Goal: Navigation & Orientation: Go to known website

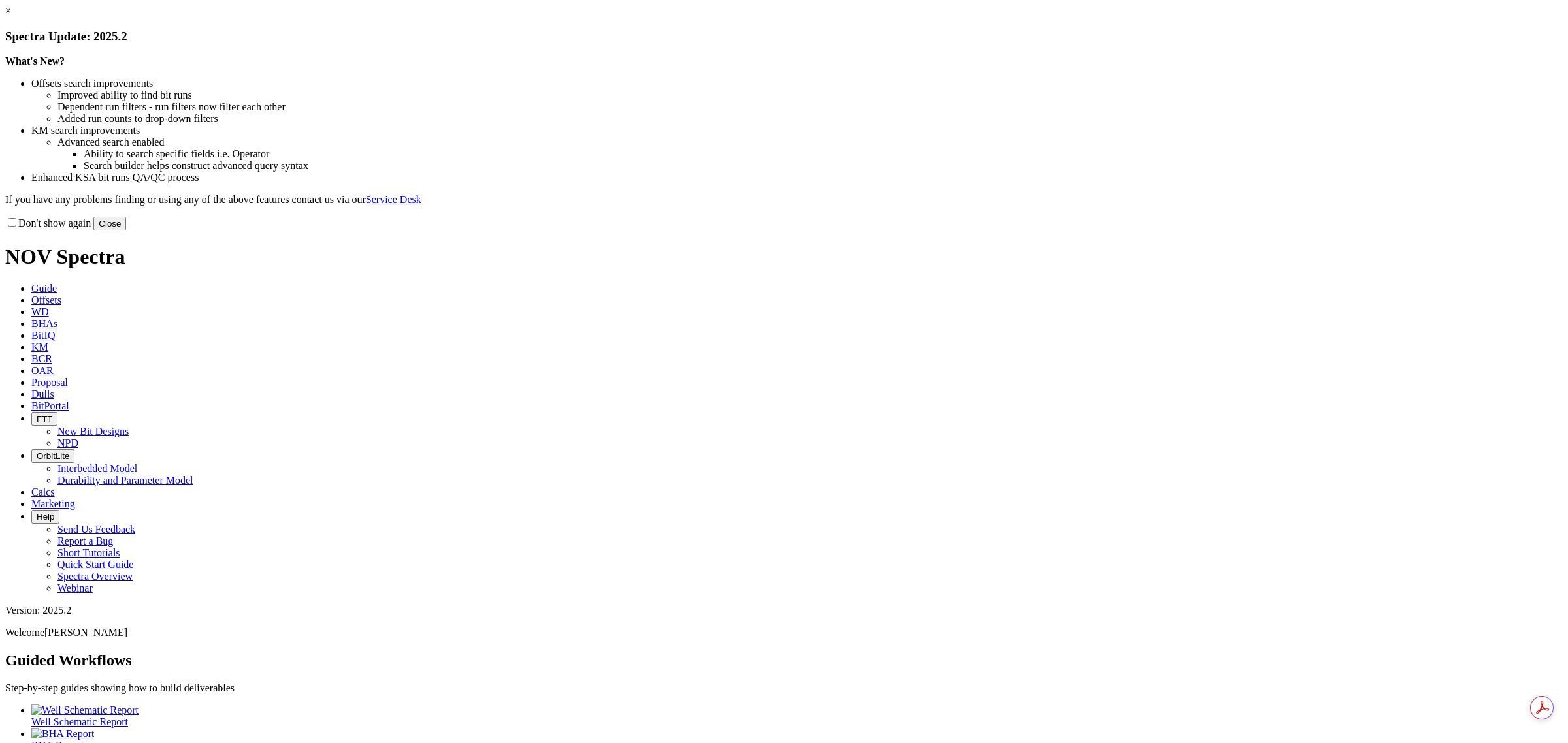
click at [126, 230] on button "Close" at bounding box center [109, 223] width 33 height 14
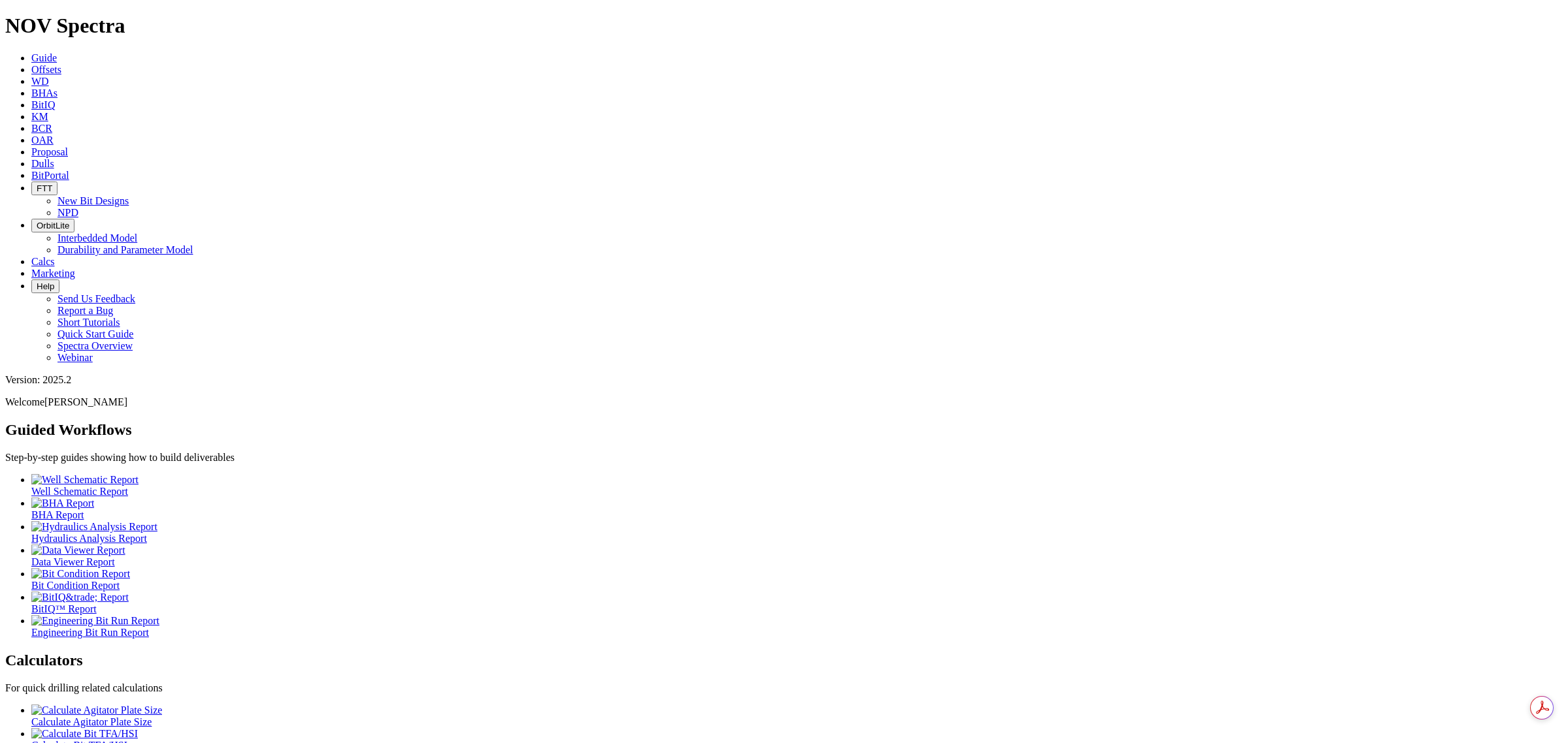
drag, startPoint x: 327, startPoint y: 23, endPoint x: 328, endPoint y: 33, distance: 10.0
click at [55, 99] on span "BitIQ" at bounding box center [43, 104] width 23 height 11
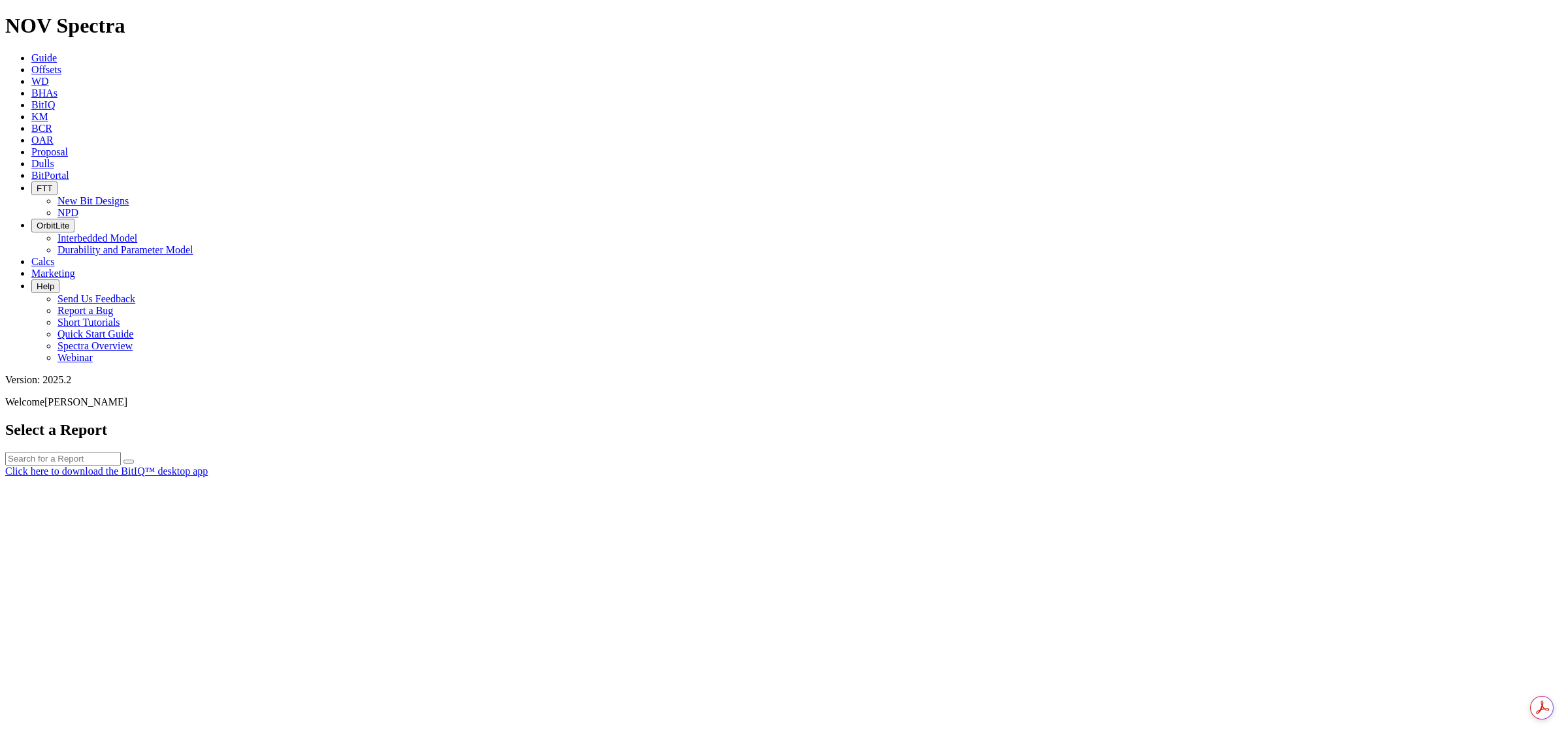
click at [588, 477] on div at bounding box center [784, 477] width 1557 height 0
click at [31, 169] on icon at bounding box center [31, 175] width 0 height 11
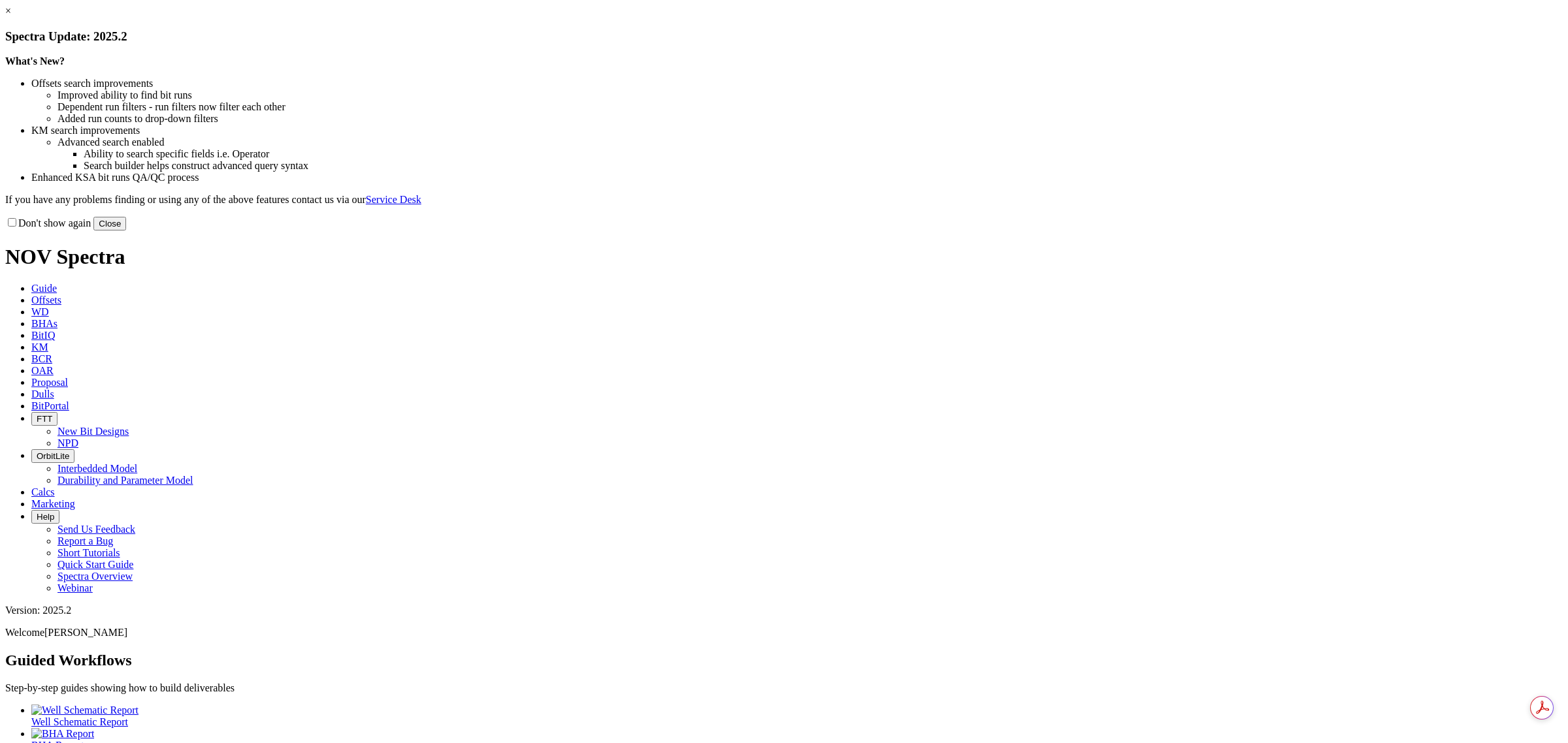
click at [11, 17] on link "×" at bounding box center [8, 10] width 6 height 11
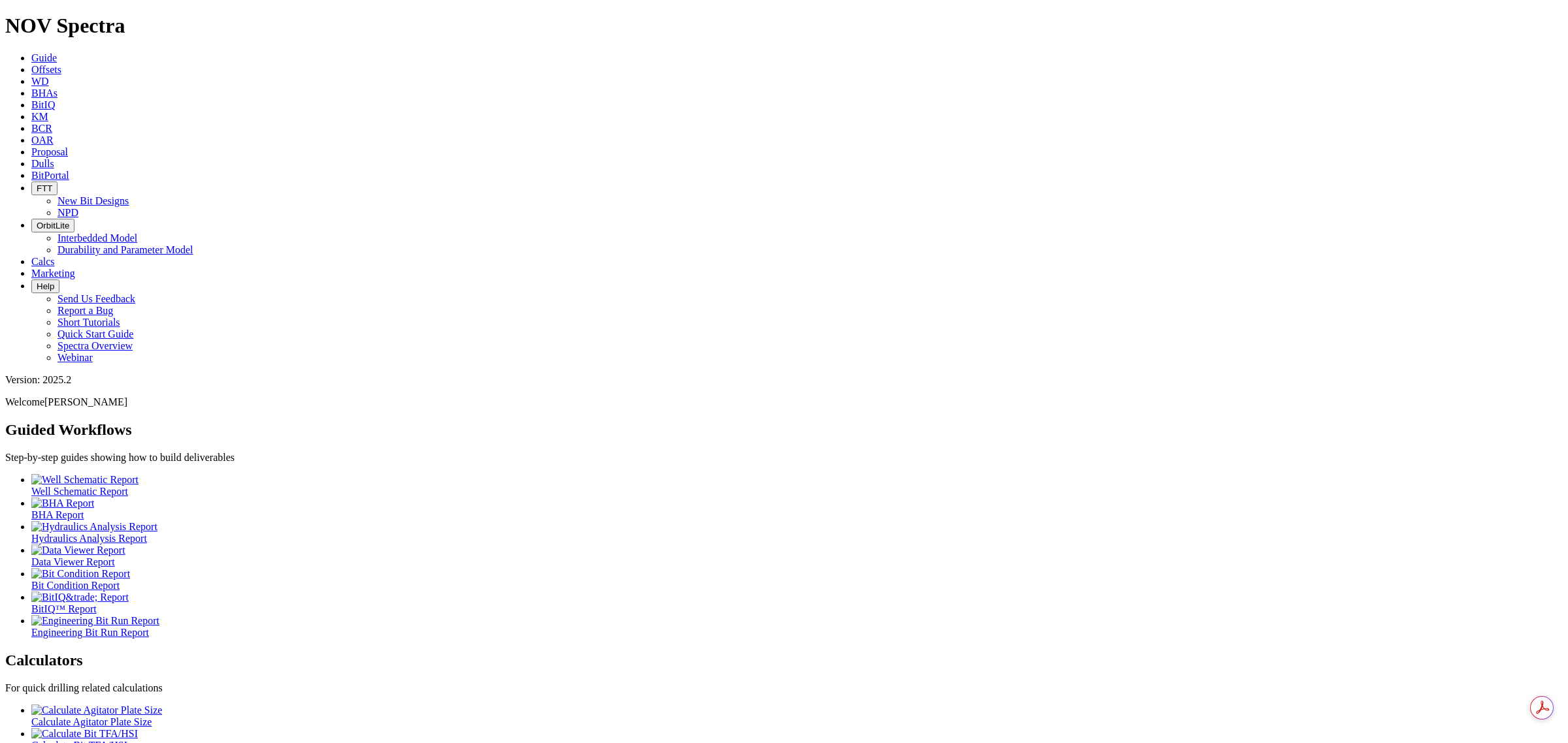
click at [31, 169] on icon at bounding box center [31, 175] width 0 height 11
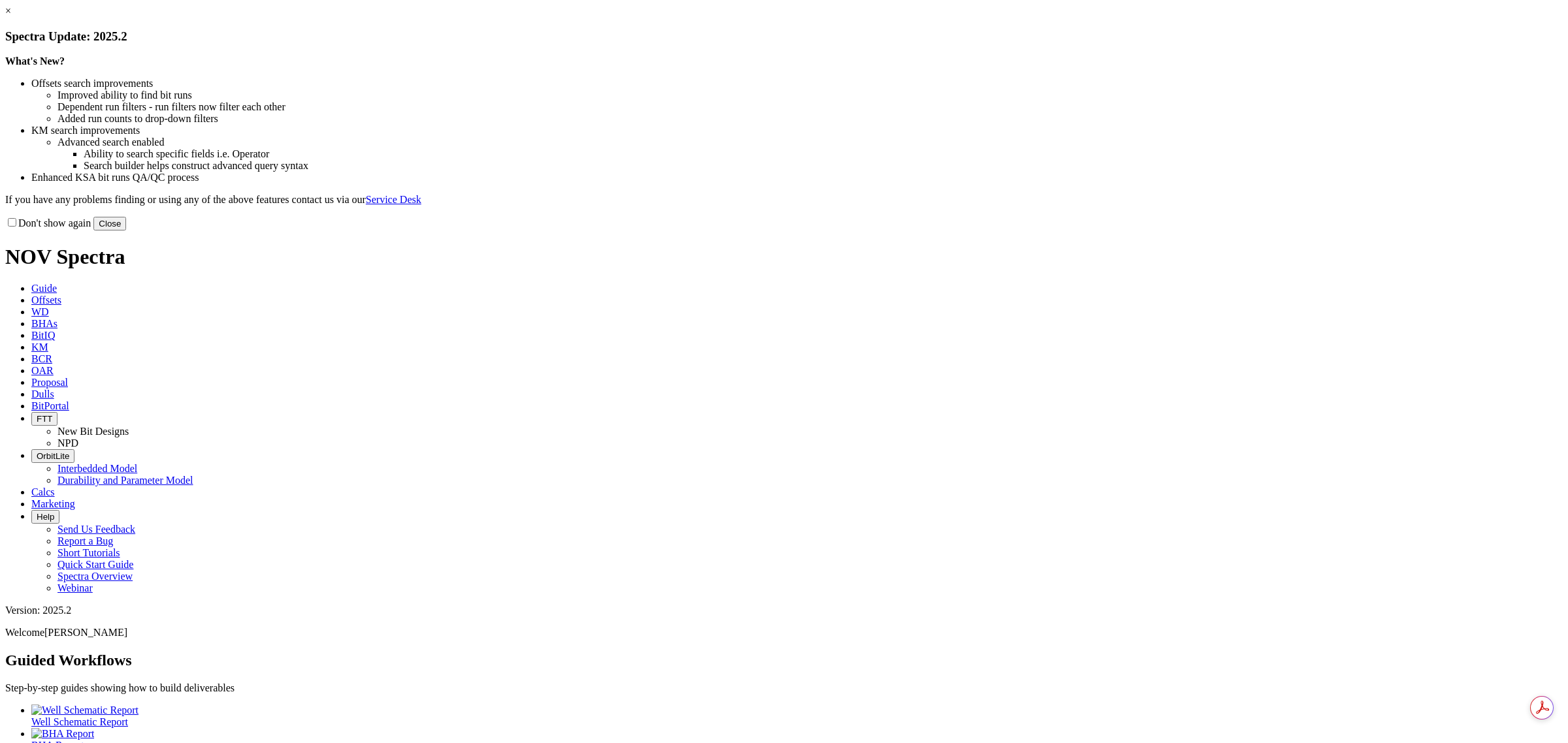
click at [126, 230] on button "Close" at bounding box center [109, 223] width 33 height 14
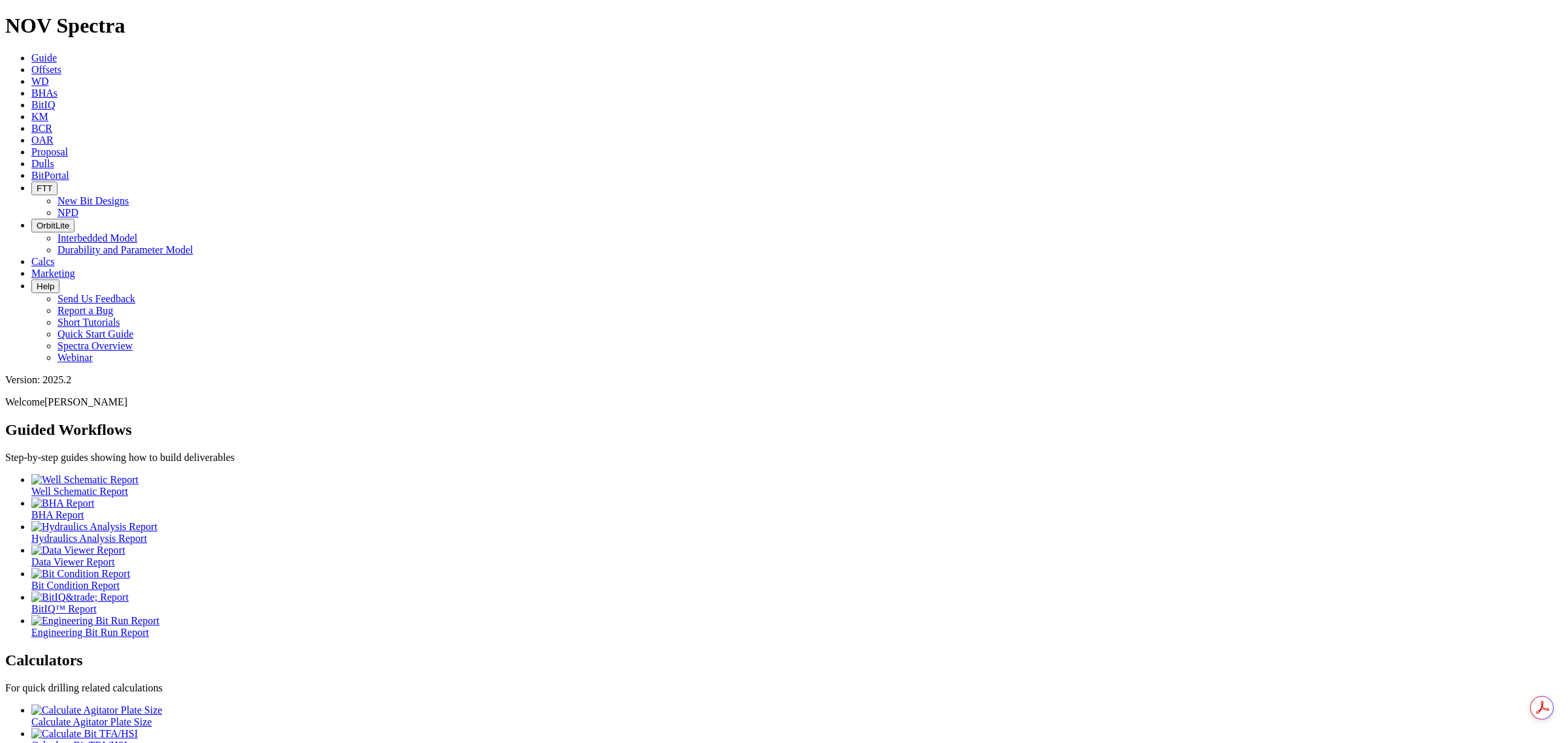
click at [31, 169] on icon at bounding box center [31, 175] width 0 height 11
